Goal: Information Seeking & Learning: Find specific fact

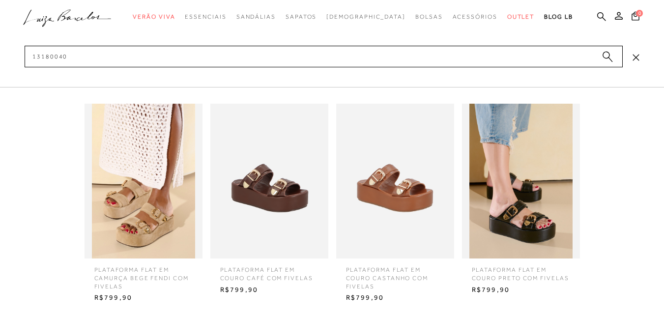
type input "131800401"
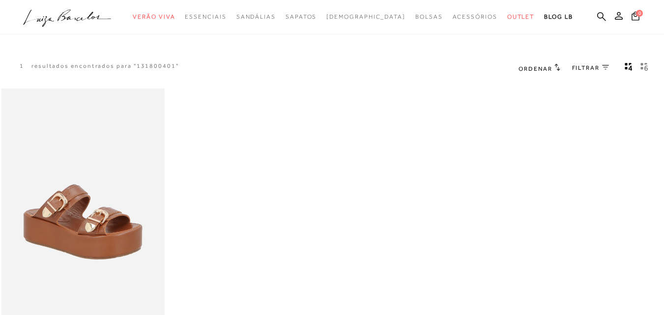
scroll to position [147, 0]
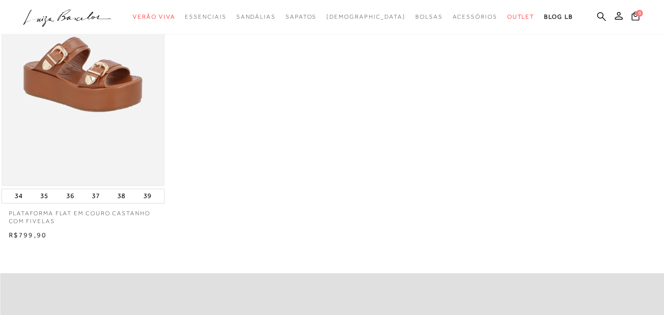
click at [105, 152] on img at bounding box center [83, 64] width 162 height 242
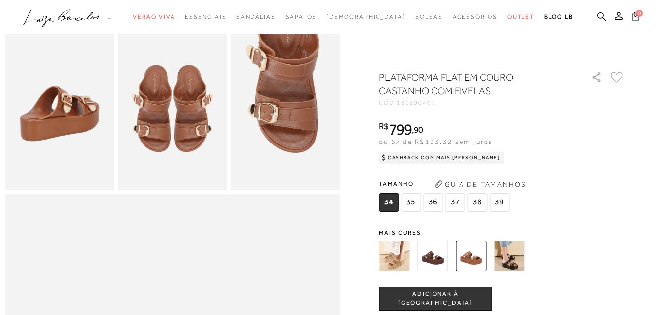
scroll to position [442, 0]
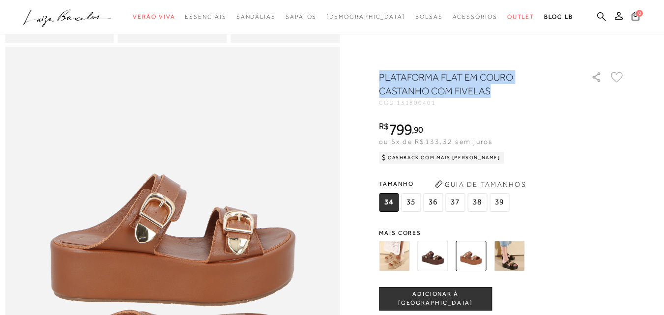
drag, startPoint x: 495, startPoint y: 90, endPoint x: 382, endPoint y: 77, distance: 113.7
click at [382, 77] on div at bounding box center [332, 88] width 654 height 921
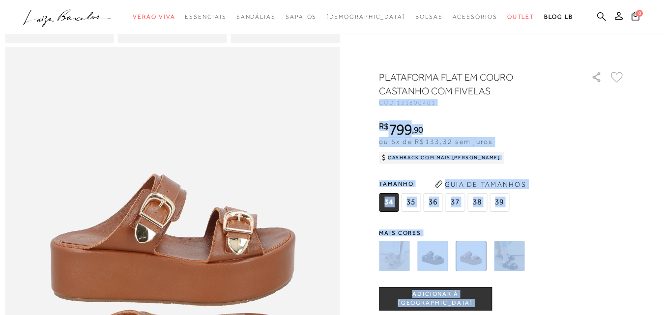
drag, startPoint x: 472, startPoint y: 109, endPoint x: 475, endPoint y: 104, distance: 5.1
click at [473, 108] on div "PLATAFORMA FLAT EM COURO CASTANHO COM FIVELAS CÓD: 131800401 × É necessário sel…" at bounding box center [502, 288] width 246 height 437
click at [504, 111] on div "PLATAFORMA FLAT EM COURO CASTANHO COM FIVELAS CÓD: 131800401 × É necessário sel…" at bounding box center [502, 288] width 246 height 437
click at [482, 105] on div "CÓD: 131800401" at bounding box center [477, 103] width 197 height 6
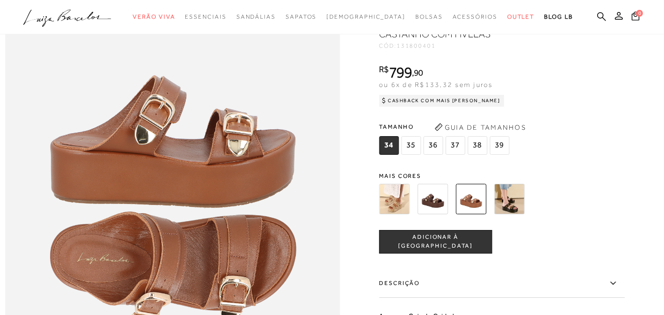
scroll to position [491, 0]
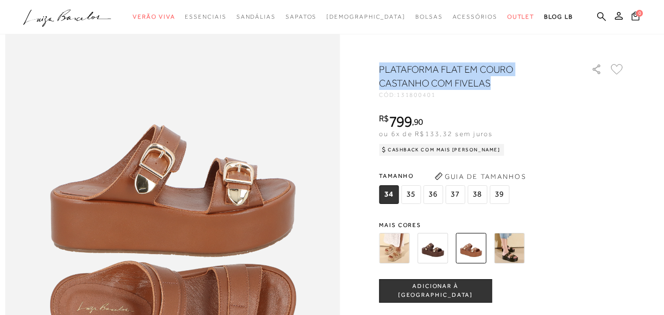
drag, startPoint x: 383, startPoint y: 75, endPoint x: 494, endPoint y: 92, distance: 112.8
click at [494, 90] on h1 "PLATAFORMA FLAT EM COURO CASTANHO COM FIVELAS" at bounding box center [471, 76] width 184 height 28
copy h1 "PLATAFORMA FLAT EM COURO CASTANHO COM FIVELAS"
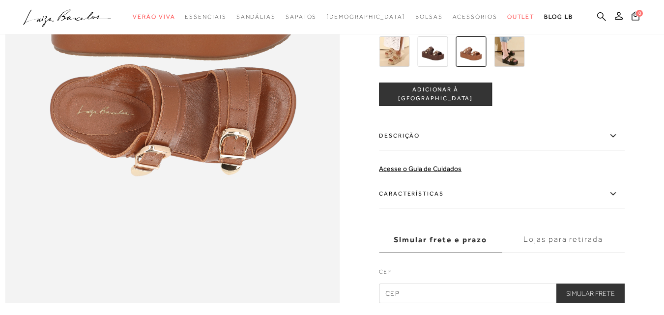
scroll to position [540, 0]
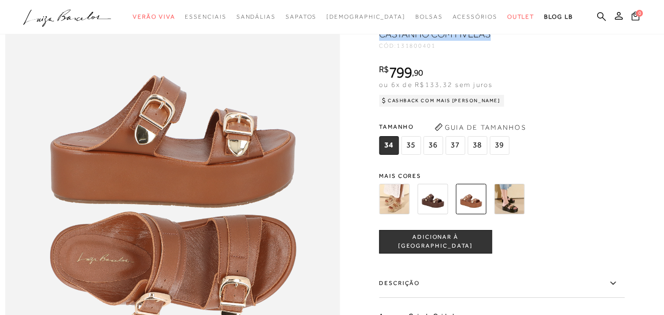
click at [512, 214] on img at bounding box center [509, 199] width 30 height 30
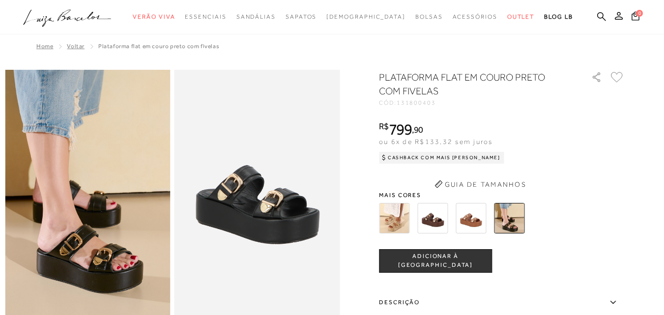
click at [115, 263] on img at bounding box center [88, 194] width 166 height 248
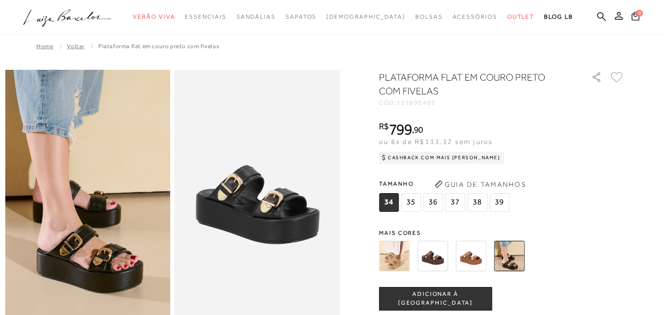
click at [473, 258] on img at bounding box center [470, 256] width 30 height 30
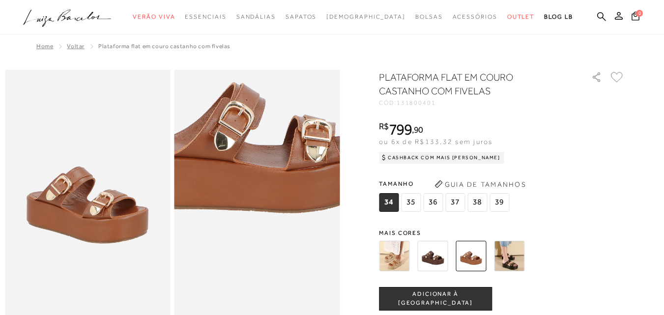
drag, startPoint x: 255, startPoint y: 230, endPoint x: 264, endPoint y: 277, distance: 47.5
click at [264, 277] on img at bounding box center [251, 115] width 331 height 496
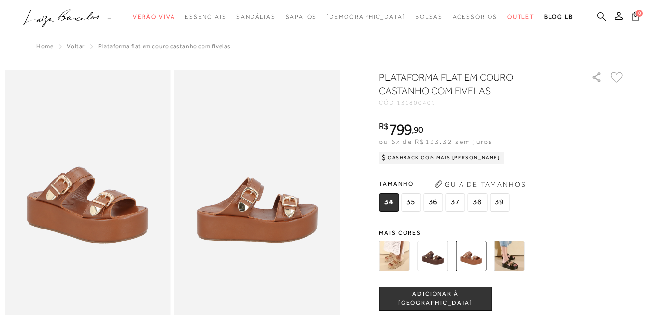
click at [597, 14] on icon at bounding box center [601, 16] width 9 height 9
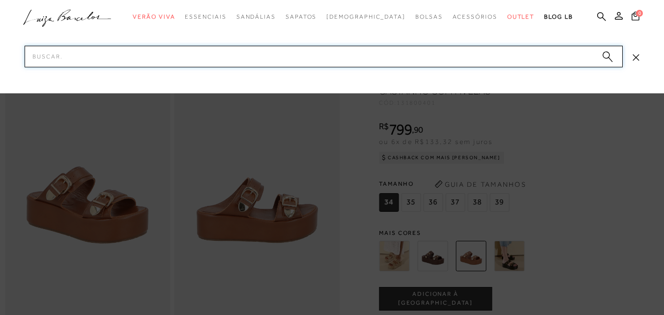
click at [167, 53] on input "Pesquisar" at bounding box center [324, 57] width 598 height 22
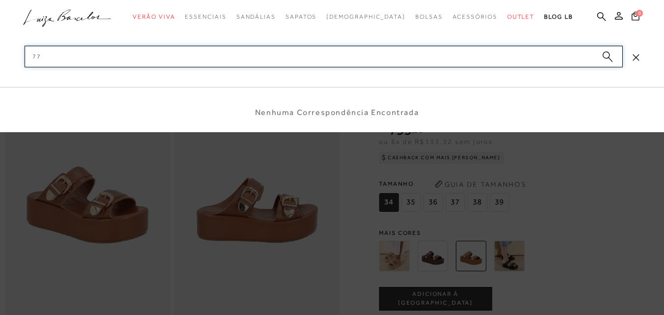
type input "7"
type input "777706466"
